Goal: Check status

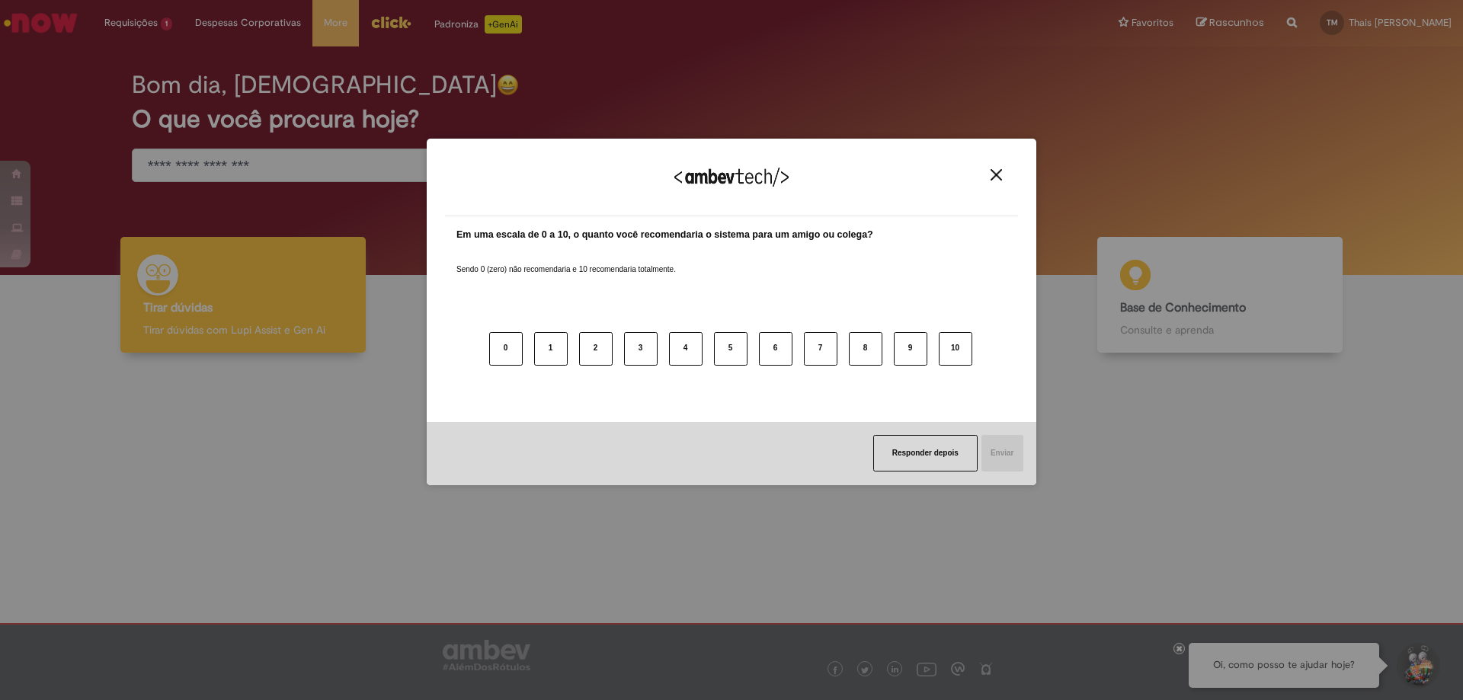
click at [997, 173] on img "Close" at bounding box center [995, 174] width 11 height 11
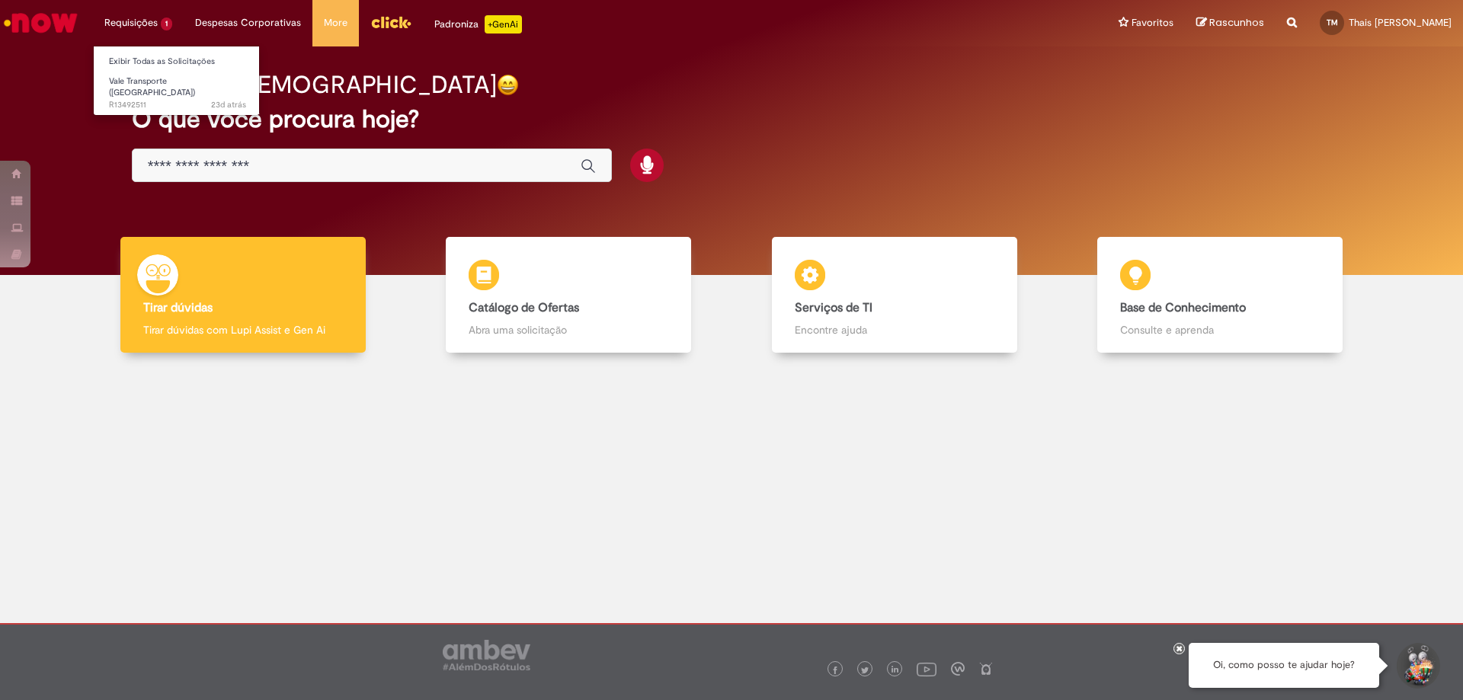
drag, startPoint x: 167, startPoint y: 33, endPoint x: 165, endPoint y: 24, distance: 8.5
click at [166, 30] on li "Requisições 1 Exibir Todas as Solicitações Vale Transporte (VT) 23d atrás 23 di…" at bounding box center [138, 23] width 91 height 46
click at [157, 99] on span "23d atrás 23 dias atrás R13492511" at bounding box center [177, 105] width 137 height 12
click at [157, 70] on li "Vale Transporte (VT) 23d atrás 23 dias atrás R13492511" at bounding box center [178, 88] width 168 height 36
click at [155, 85] on span "Vale Transporte ([GEOGRAPHIC_DATA])" at bounding box center [152, 87] width 86 height 24
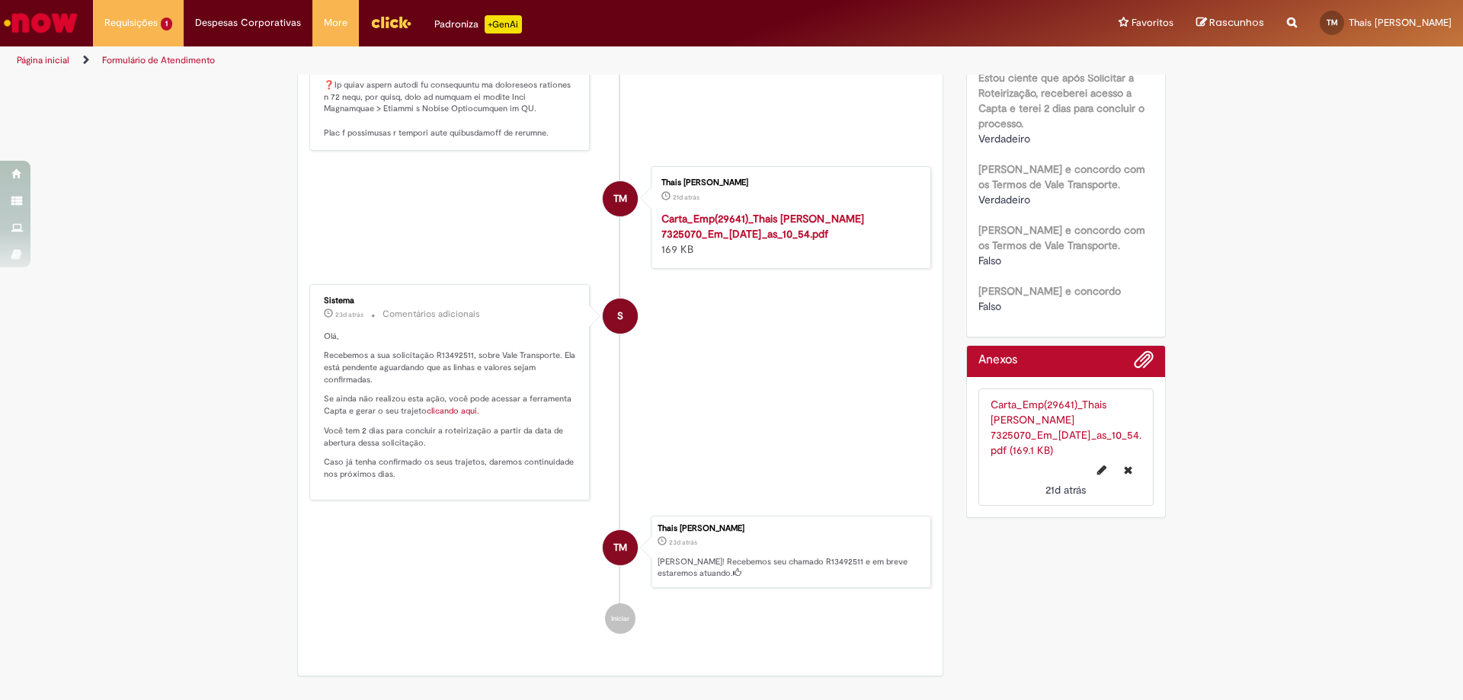
scroll to position [686, 0]
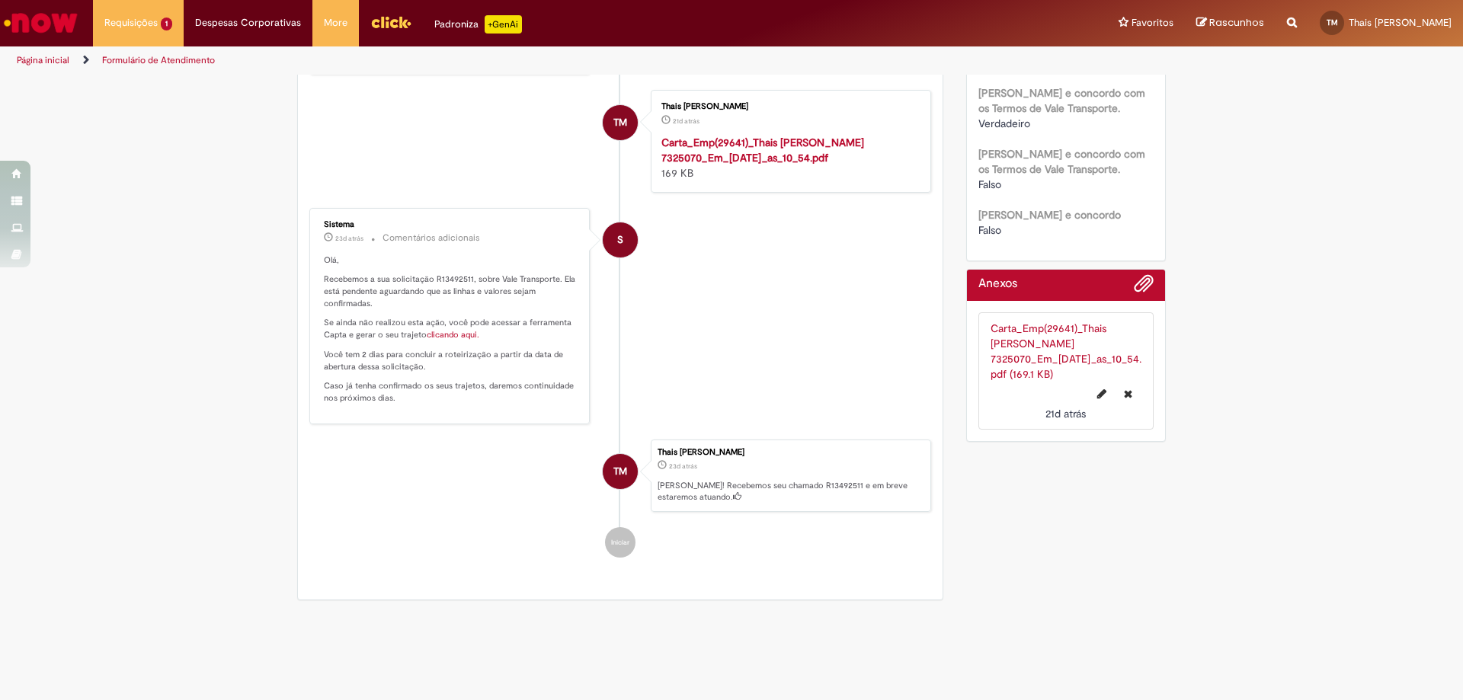
click at [455, 334] on link "clicando aqui." at bounding box center [453, 334] width 53 height 11
click at [753, 144] on strong "Carta_Emp(29641)_Thais Gomes de Melo_Resultado 7325070_Em_10-09-2025_as_10_54.p…" at bounding box center [762, 150] width 203 height 29
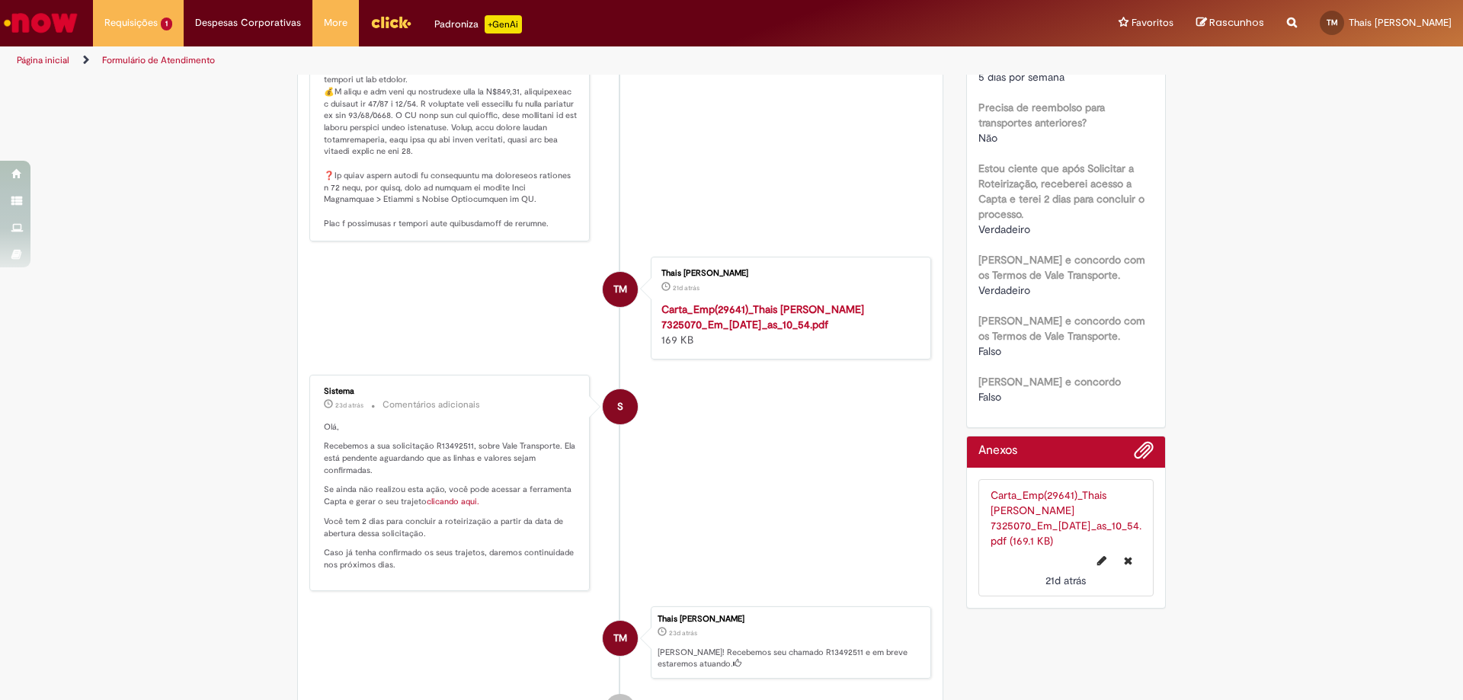
scroll to position [595, 0]
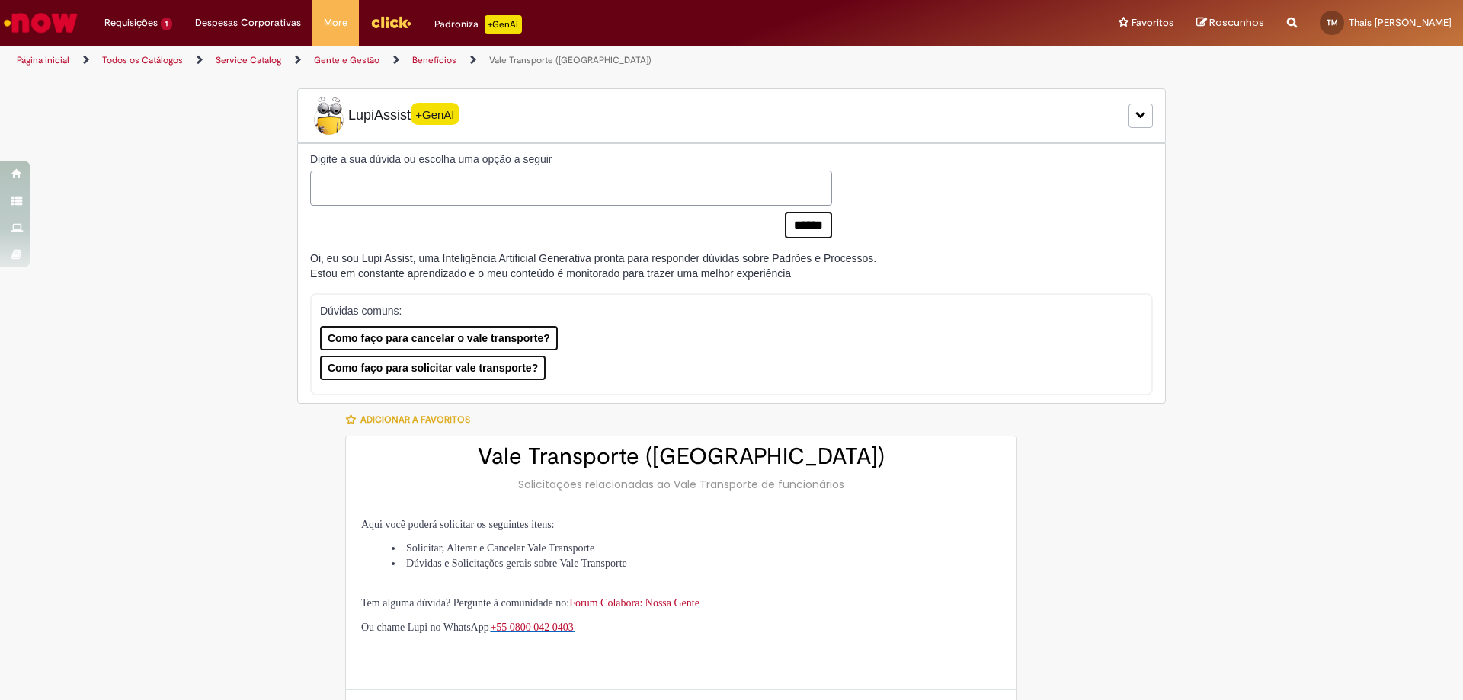
scroll to position [381, 0]
